Goal: Check status: Check status

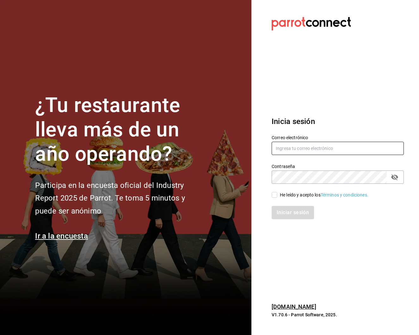
type input "selenatquadro@gmail.com"
click at [270, 196] on div "He leído y acepto los Términos y condiciones." at bounding box center [334, 191] width 140 height 15
click at [274, 197] on input "He leído y acepto los Términos y condiciones." at bounding box center [275, 195] width 6 height 6
checkbox input "true"
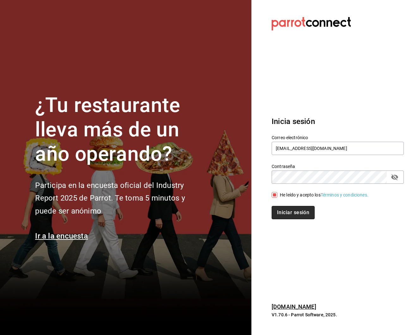
click at [288, 208] on button "Iniciar sesión" at bounding box center [293, 212] width 43 height 13
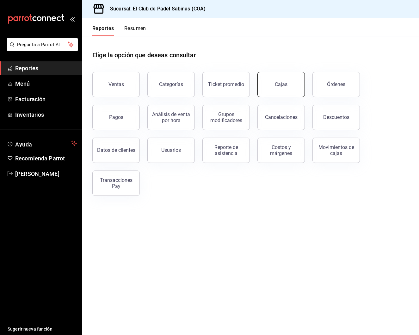
click at [283, 83] on div "Cajas" at bounding box center [281, 85] width 13 height 8
